Goal: Check status

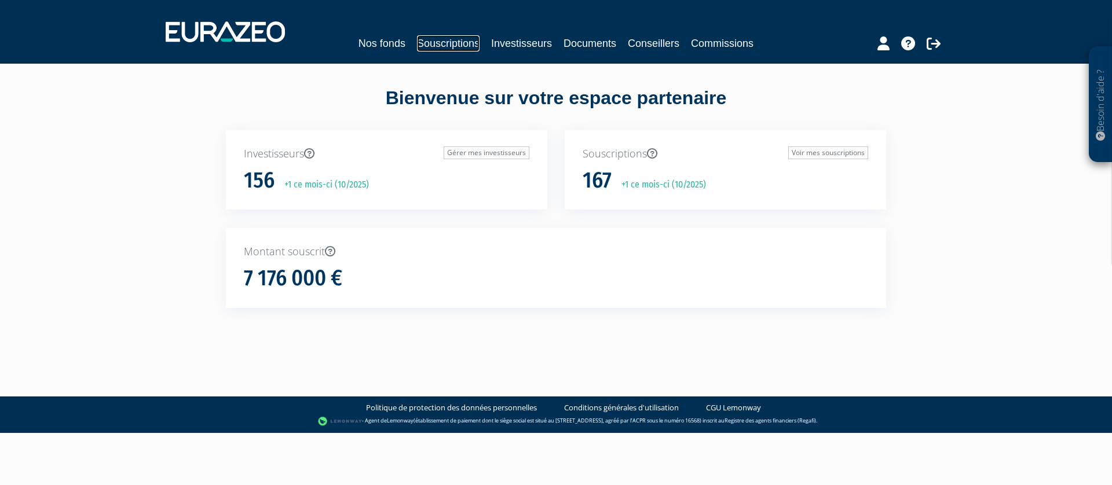
click at [442, 46] on link "Souscriptions" at bounding box center [448, 43] width 63 height 16
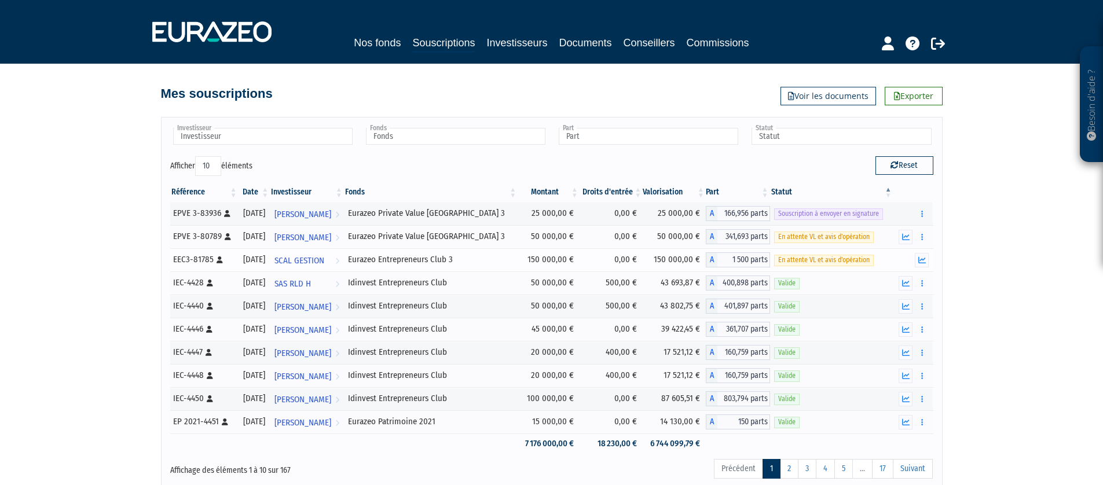
drag, startPoint x: 870, startPoint y: 260, endPoint x: 775, endPoint y: 258, distance: 94.4
click at [775, 258] on span "En attente VL et avis d'opération" at bounding box center [824, 260] width 100 height 11
drag, startPoint x: 776, startPoint y: 238, endPoint x: 873, endPoint y: 233, distance: 97.4
click at [873, 233] on div "En attente VL et avis d'opération" at bounding box center [831, 237] width 115 height 12
copy span "En attente VL et avis d'opération"
